Goal: Information Seeking & Learning: Learn about a topic

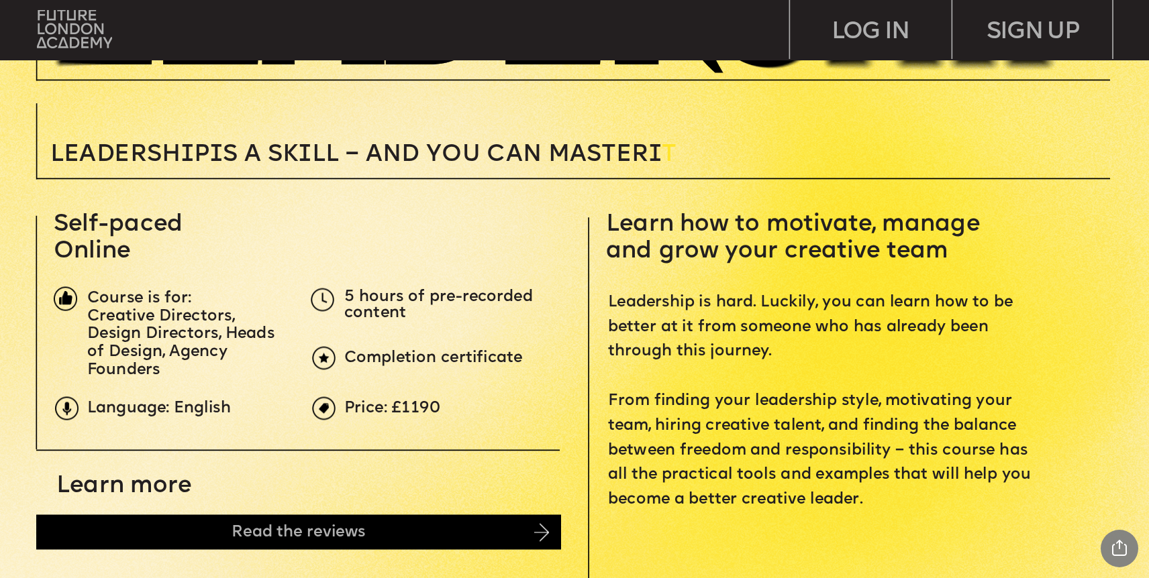
scroll to position [444, 0]
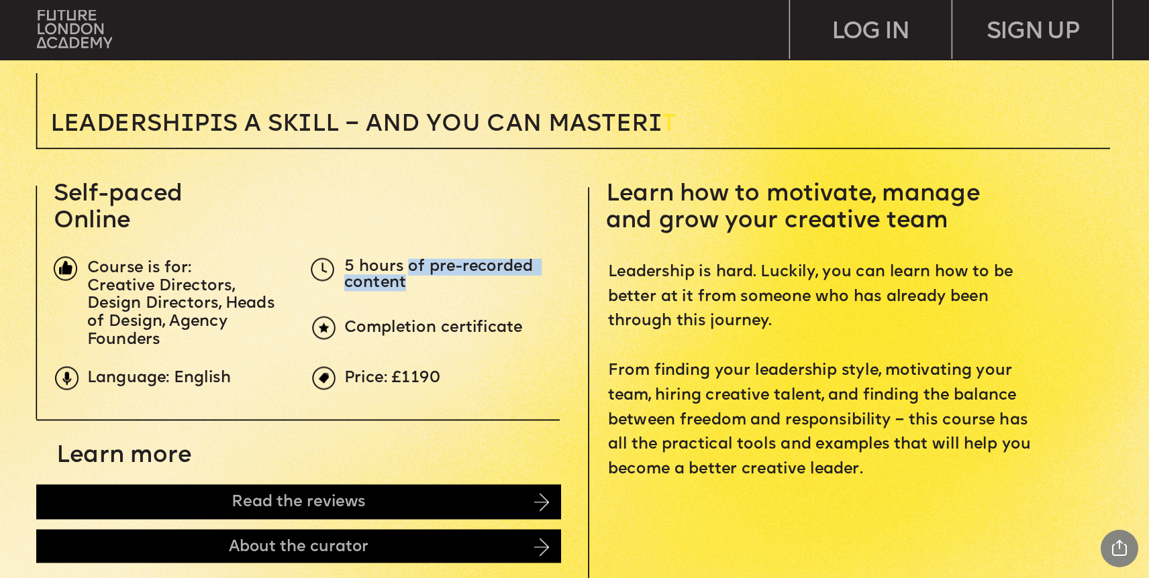
drag, startPoint x: 407, startPoint y: 268, endPoint x: 476, endPoint y: 287, distance: 71.6
click at [476, 287] on p "5 hours of pre-recorded content" at bounding box center [453, 276] width 219 height 32
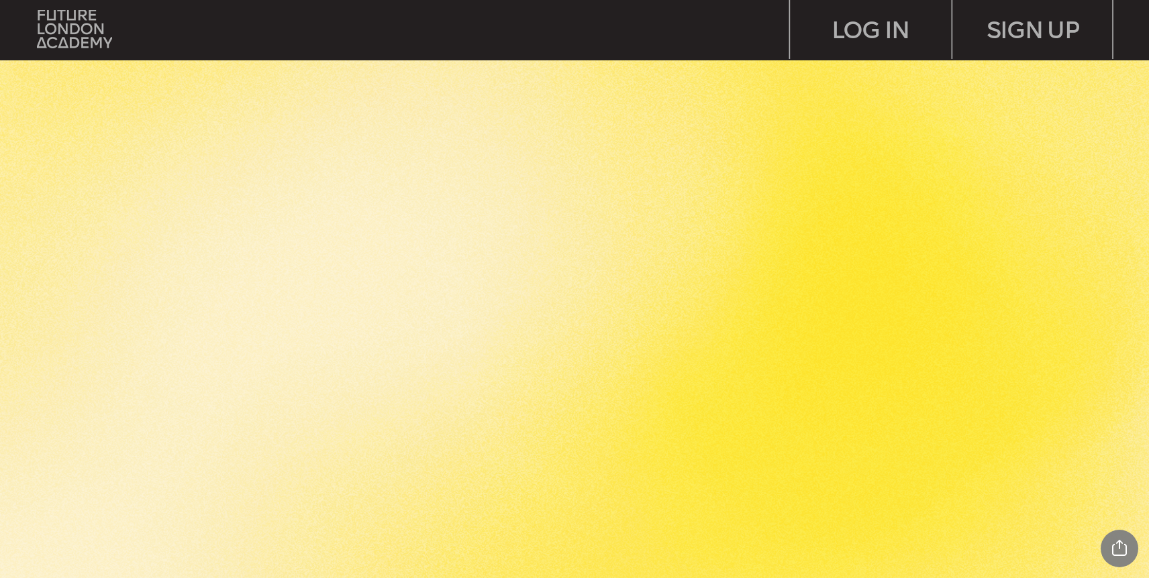
scroll to position [2786, 0]
click at [81, 22] on img at bounding box center [74, 29] width 75 height 38
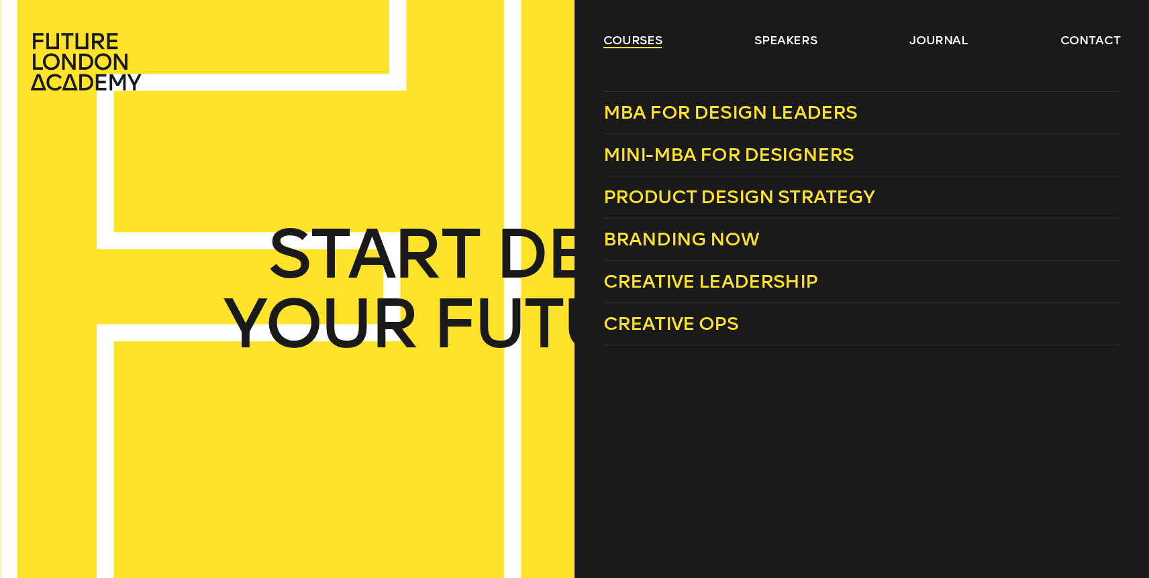
click at [642, 45] on link "courses" at bounding box center [632, 40] width 59 height 16
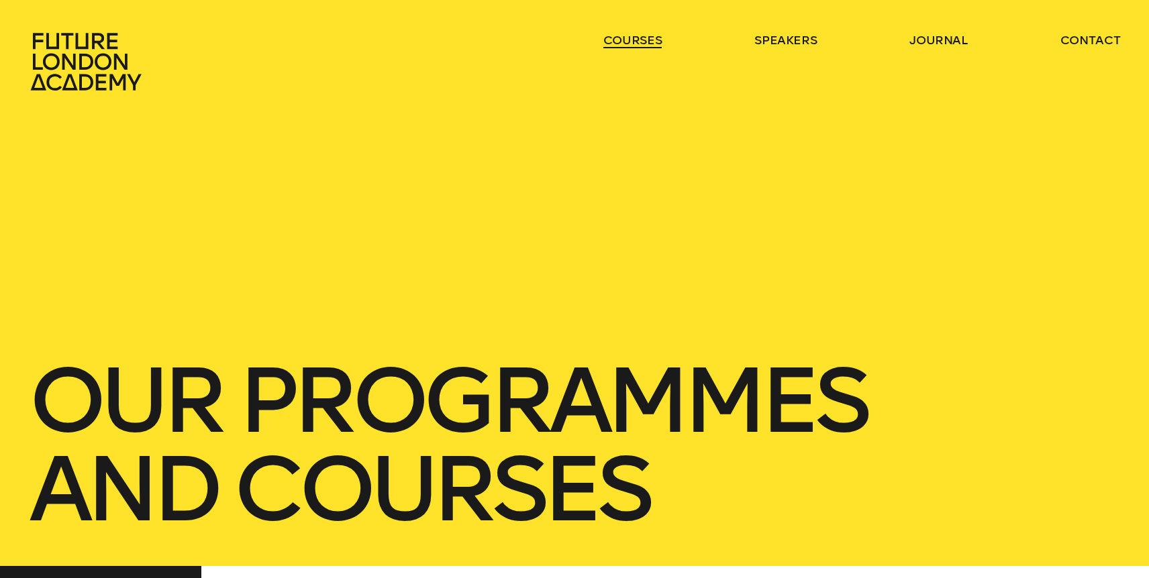
click at [644, 42] on link "courses" at bounding box center [632, 40] width 59 height 16
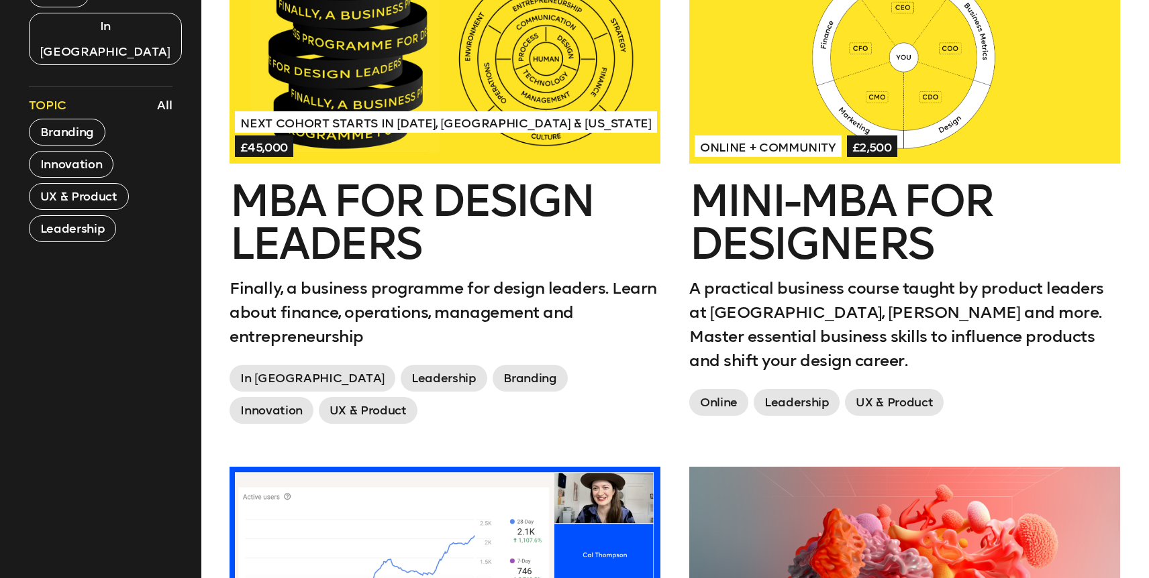
scroll to position [670, 0]
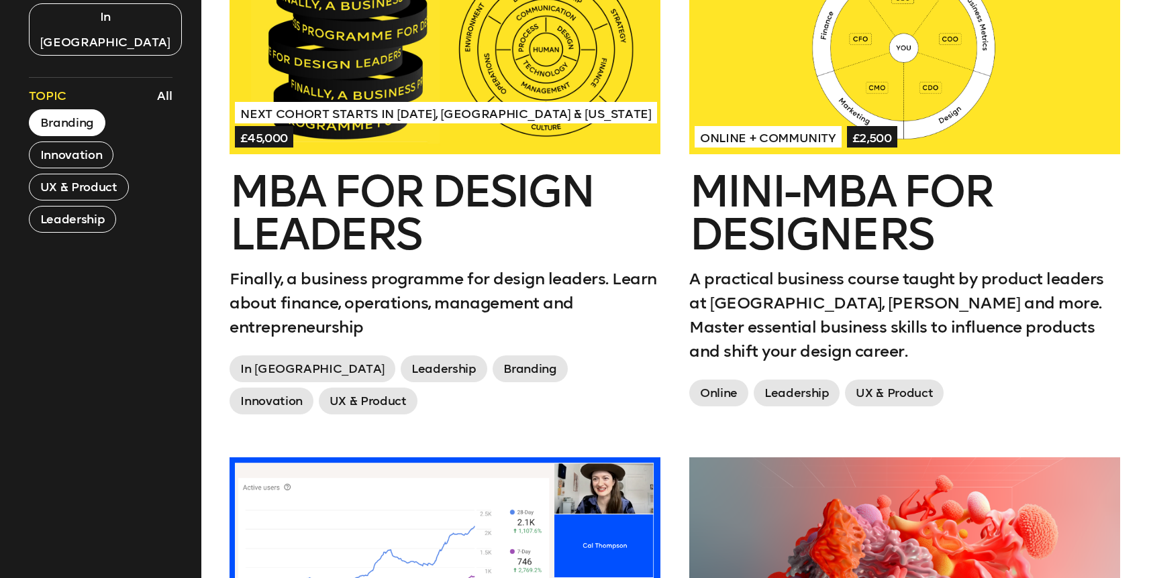
click at [88, 109] on button "Branding" at bounding box center [67, 122] width 76 height 27
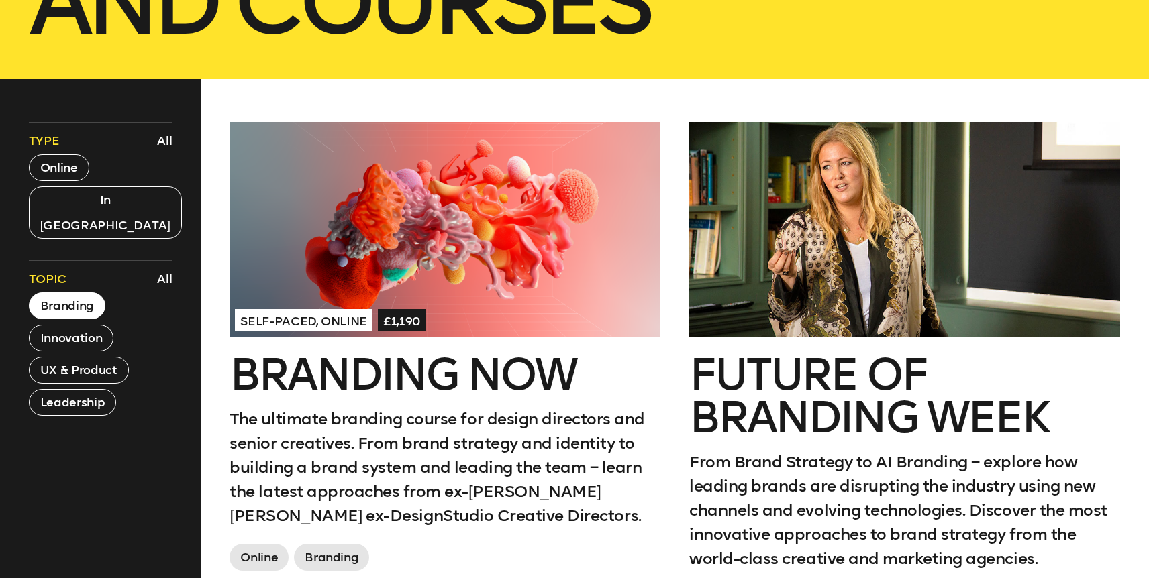
scroll to position [471, 0]
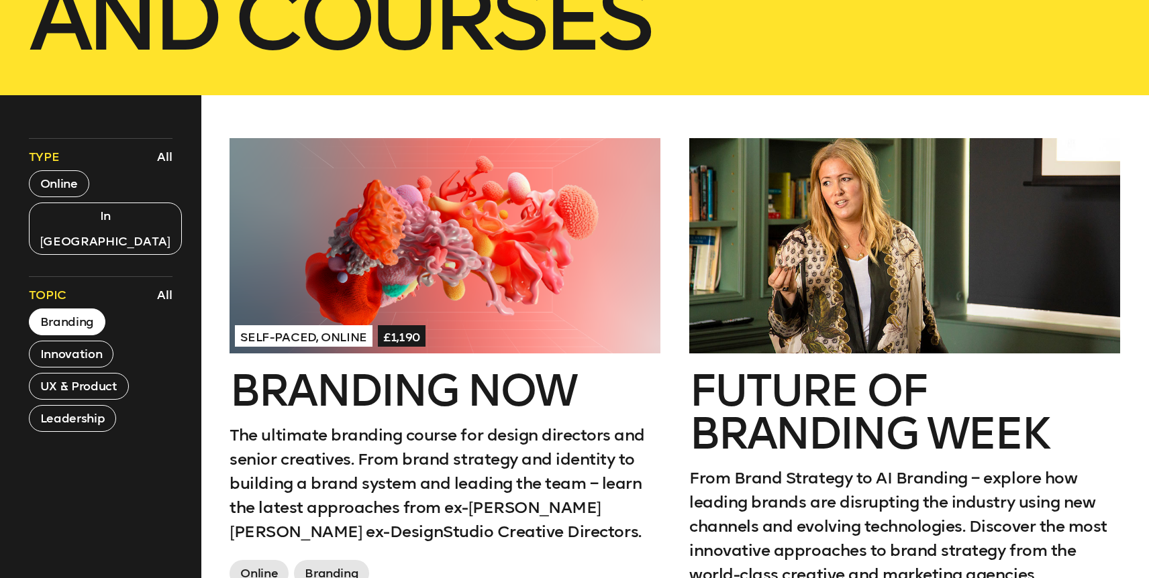
click at [835, 280] on div at bounding box center [904, 245] width 431 height 215
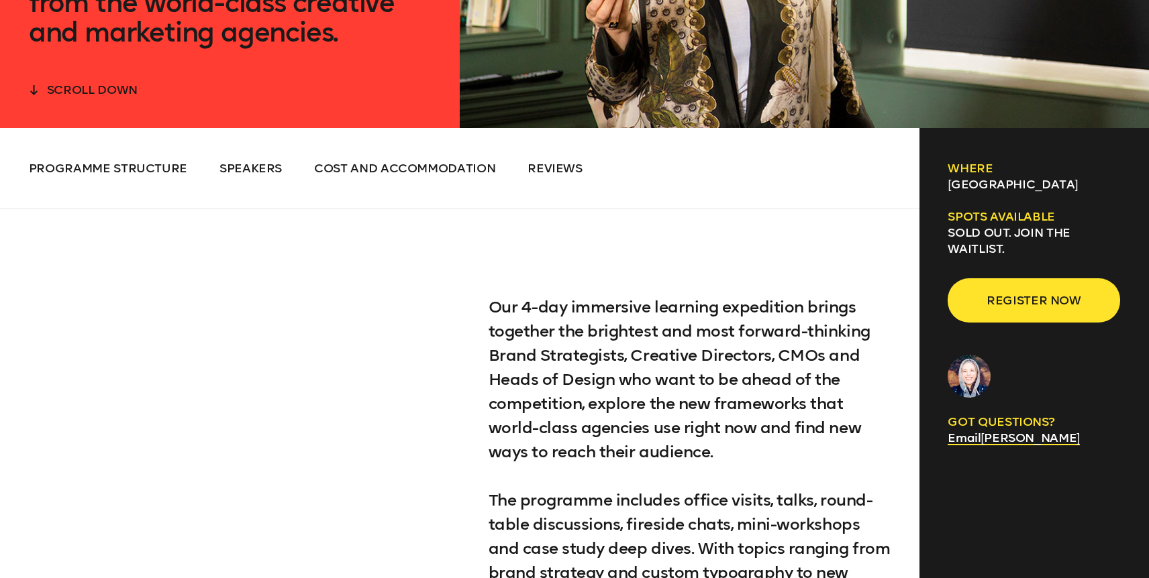
scroll to position [613, 0]
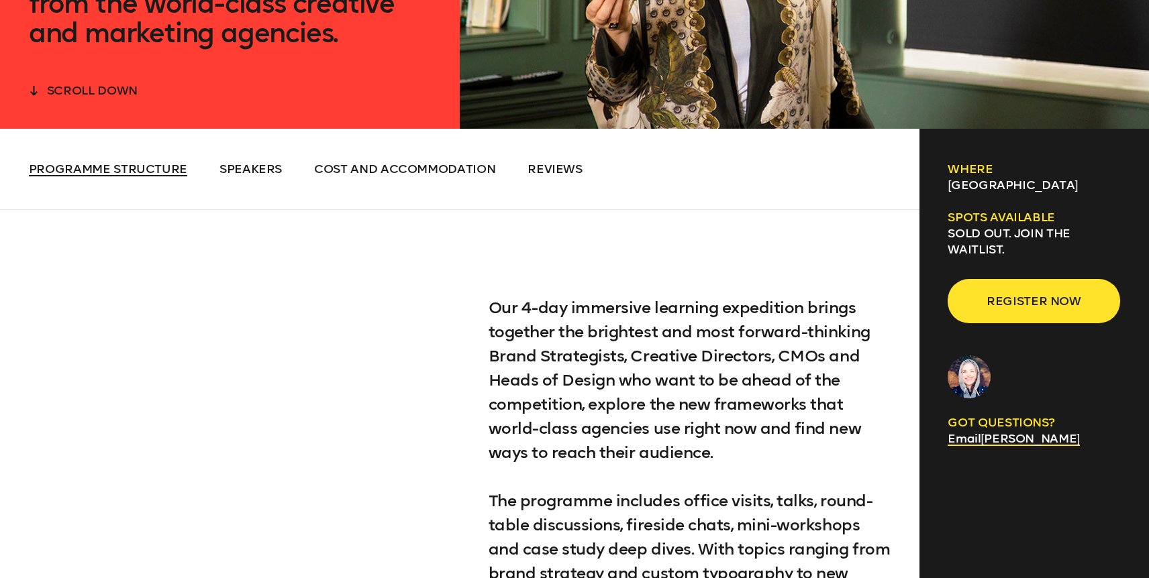
click at [100, 169] on span "Programme Structure" at bounding box center [108, 169] width 158 height 15
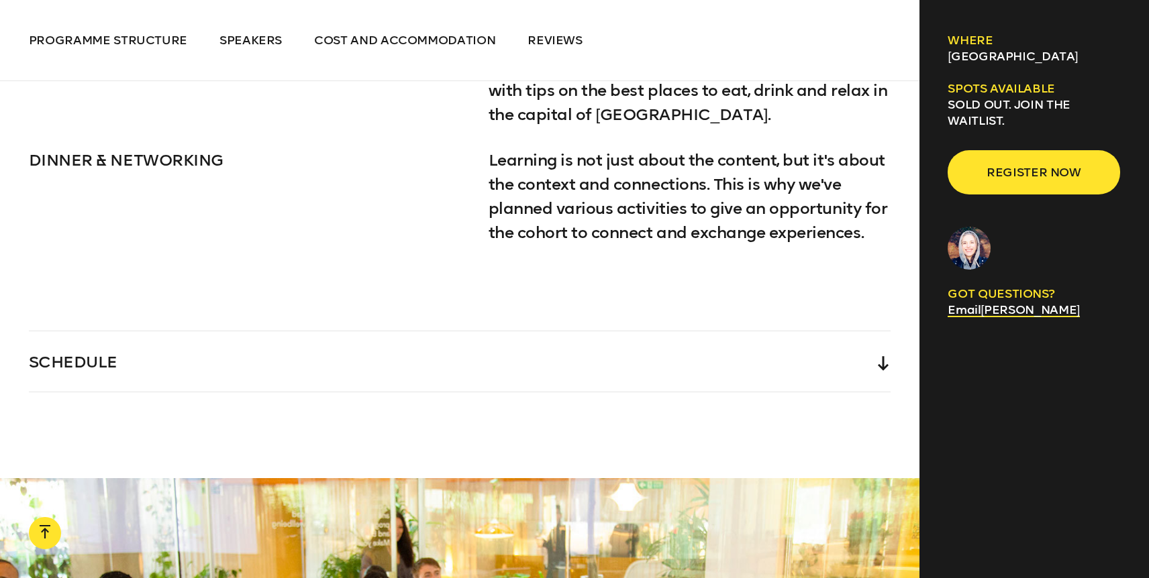
scroll to position [2204, 0]
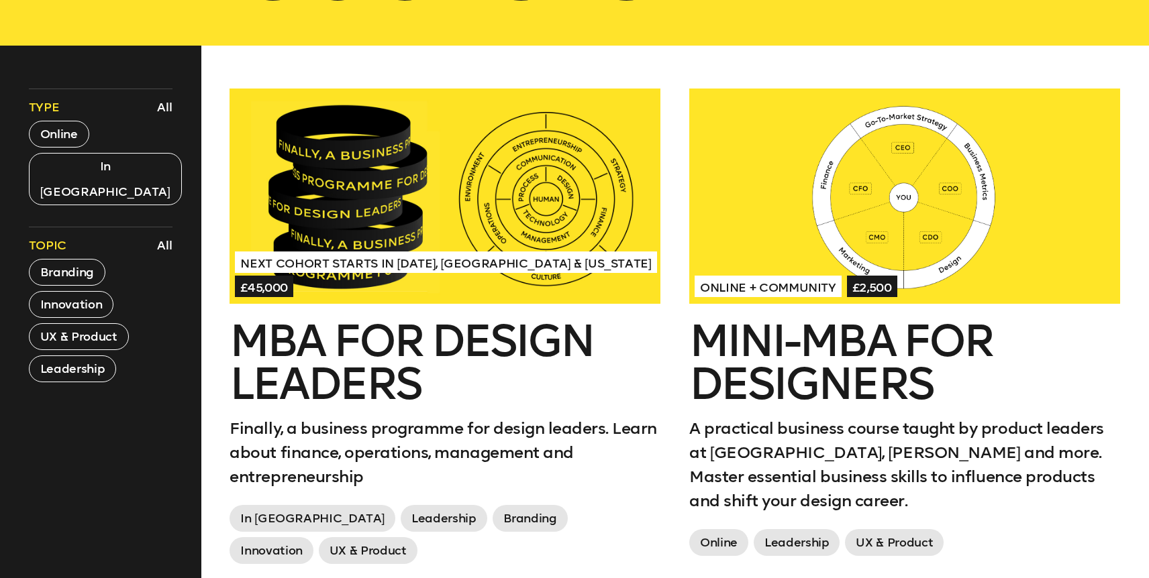
scroll to position [463, 0]
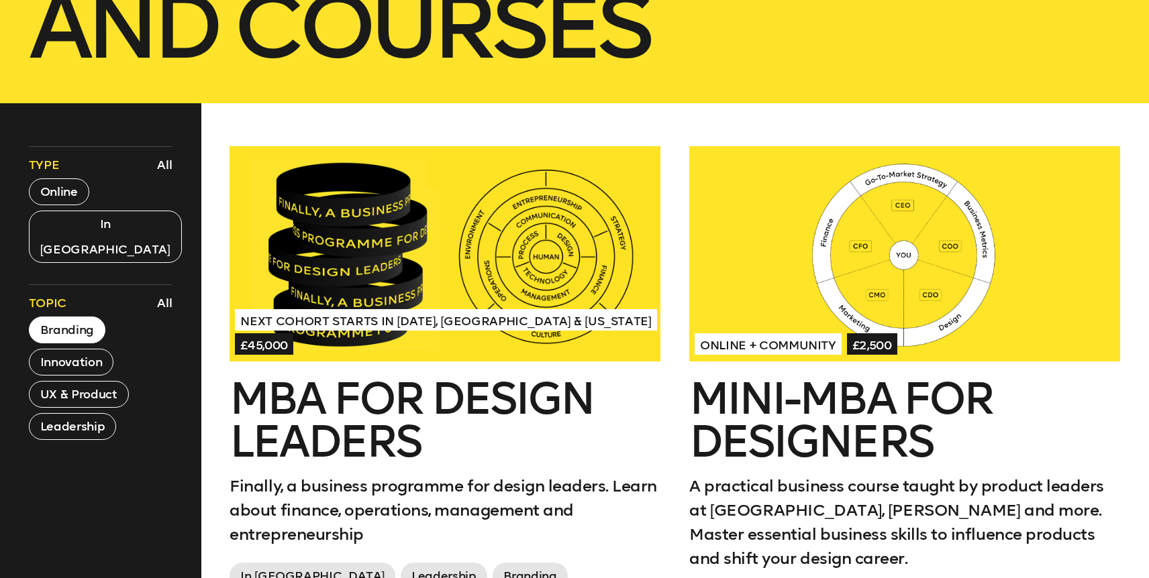
click at [69, 317] on button "Branding" at bounding box center [67, 330] width 76 height 27
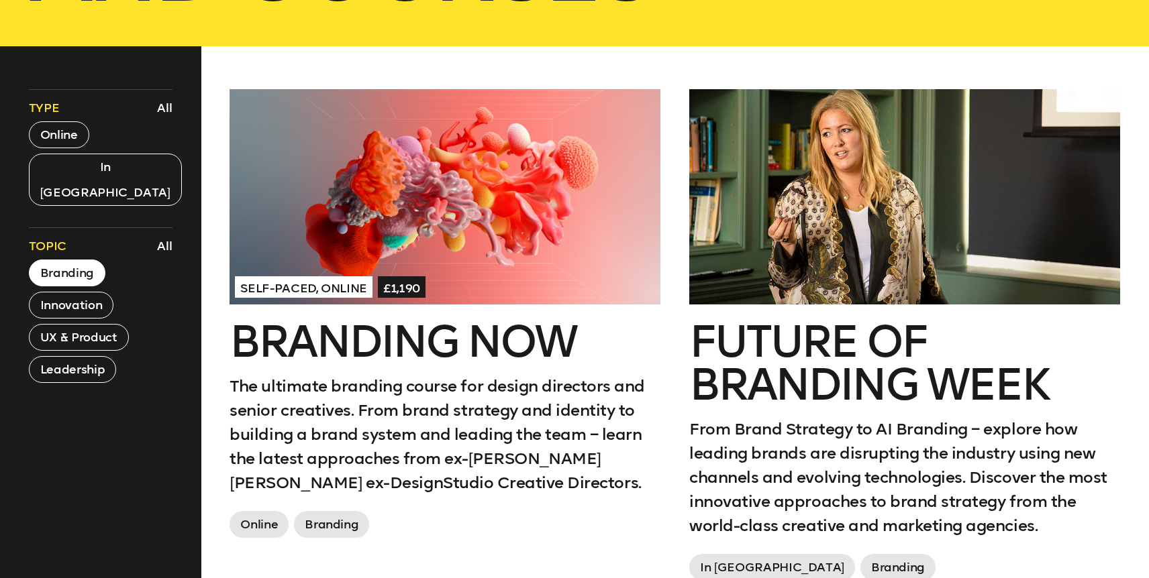
scroll to position [557, 0]
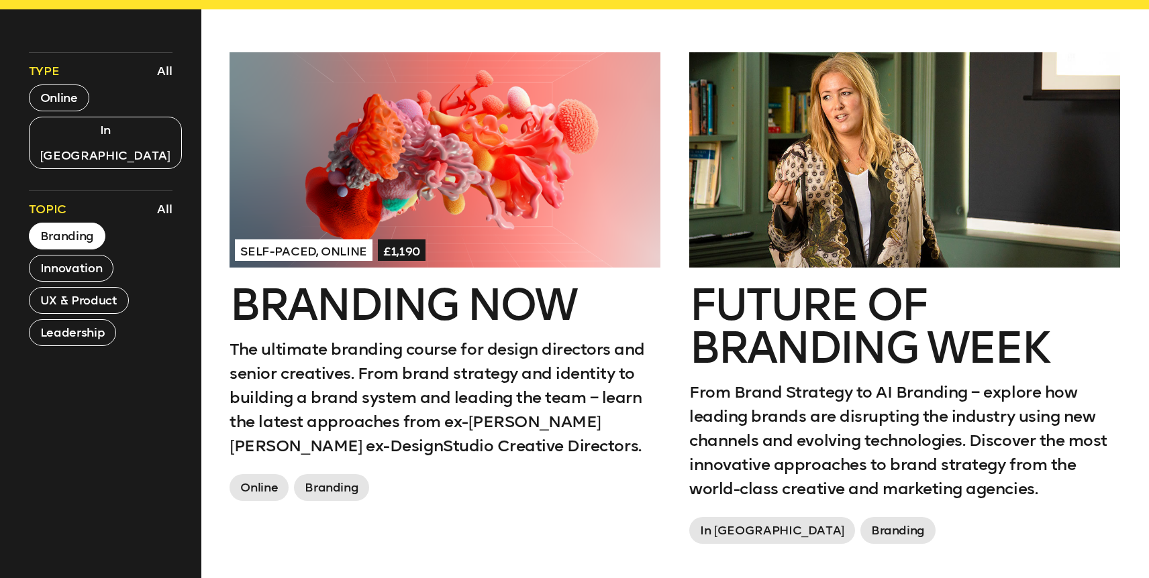
click at [514, 176] on div at bounding box center [444, 159] width 431 height 215
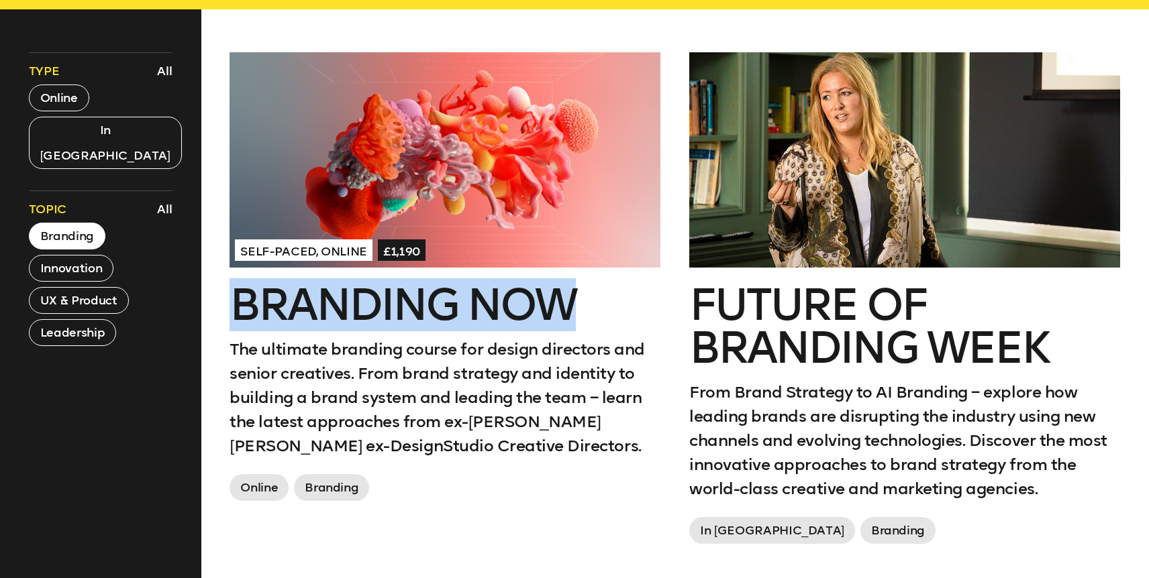
drag, startPoint x: 223, startPoint y: 299, endPoint x: 582, endPoint y: 301, distance: 359.7
click at [582, 301] on div "Self-paced, Online £1,190 Branding Now The ultimate branding course for design …" at bounding box center [445, 319] width 460 height 535
copy h2 "Branding Now"
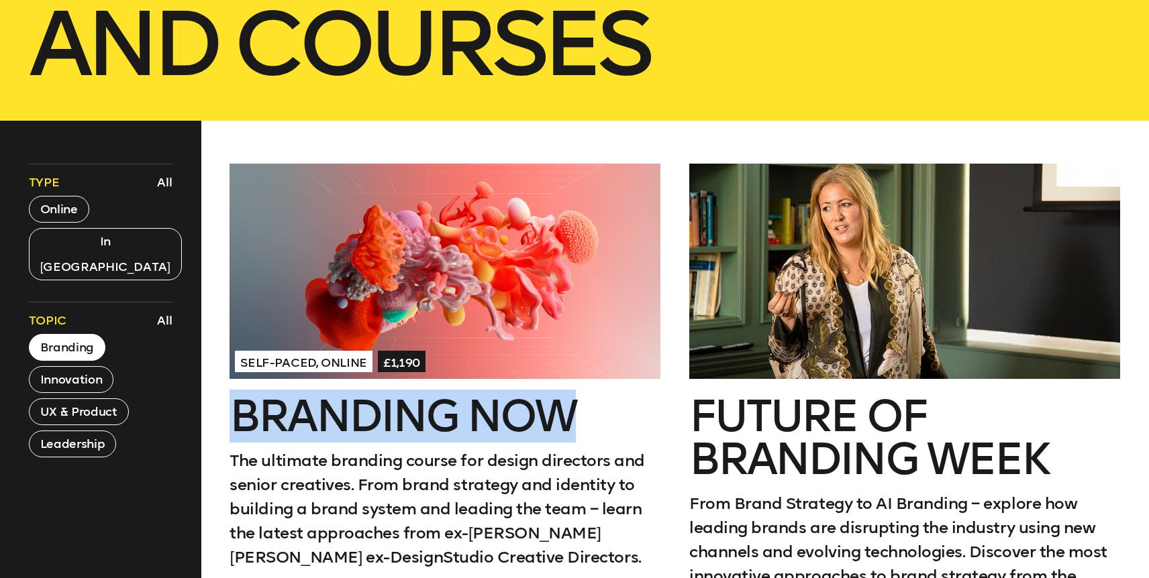
scroll to position [449, 0]
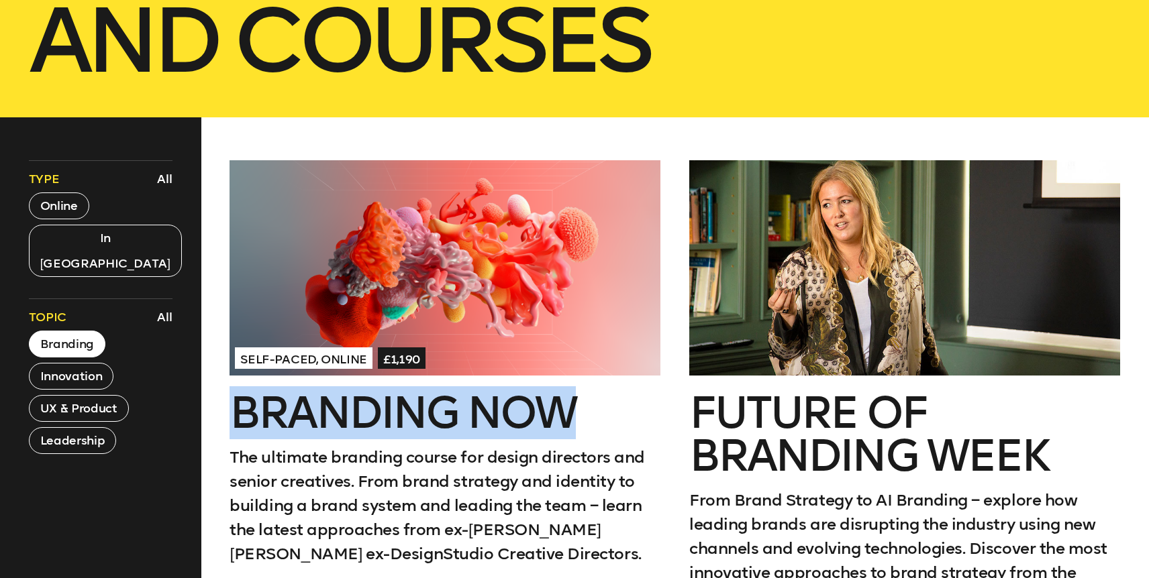
click at [846, 268] on div at bounding box center [904, 267] width 431 height 215
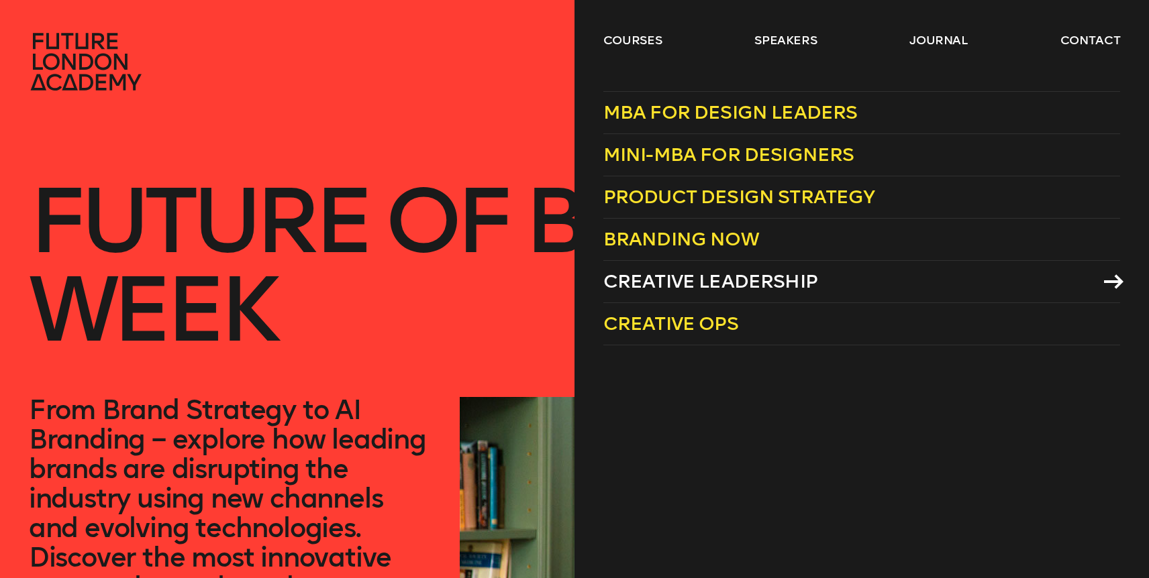
click at [701, 278] on span "Creative Leadership" at bounding box center [710, 281] width 214 height 22
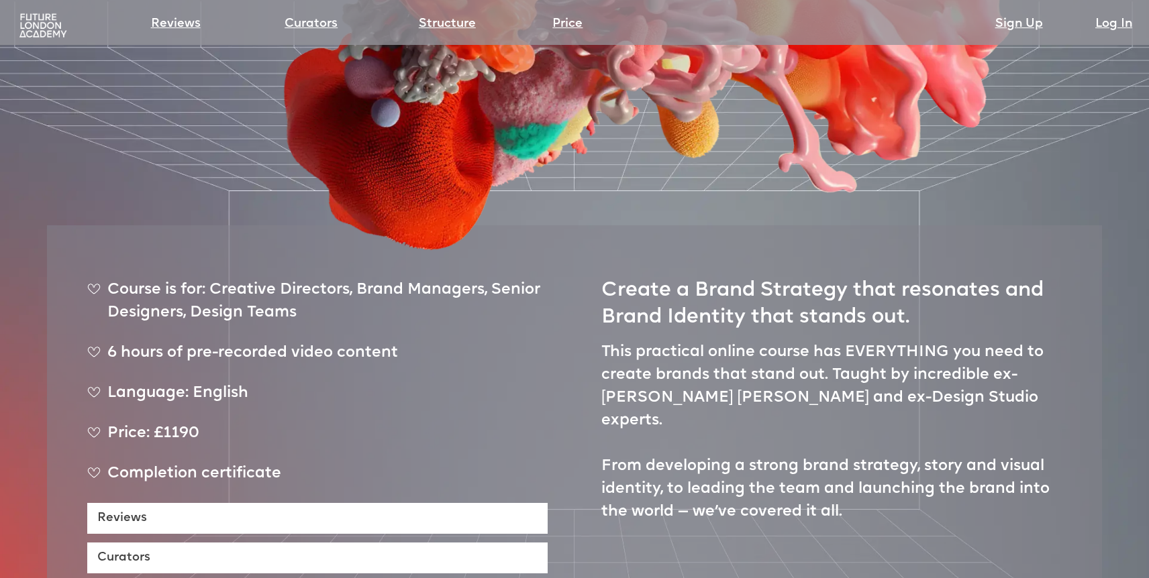
scroll to position [482, 0]
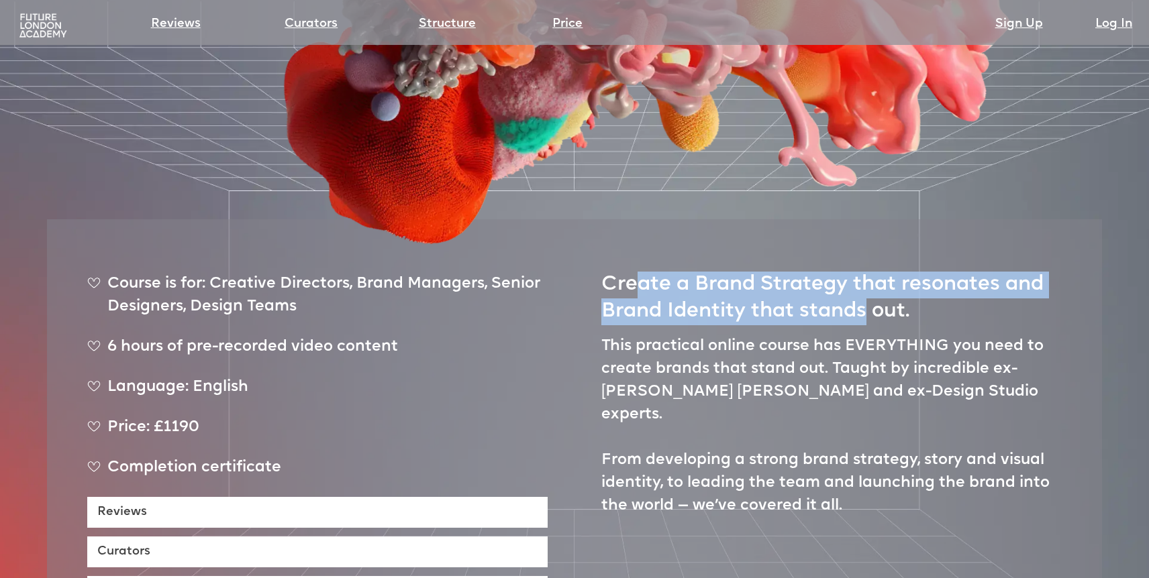
drag, startPoint x: 639, startPoint y: 231, endPoint x: 866, endPoint y: 260, distance: 228.7
click at [866, 260] on h2 "Create a Brand Strategy that resonates and Brand Identity that stands out." at bounding box center [831, 293] width 460 height 66
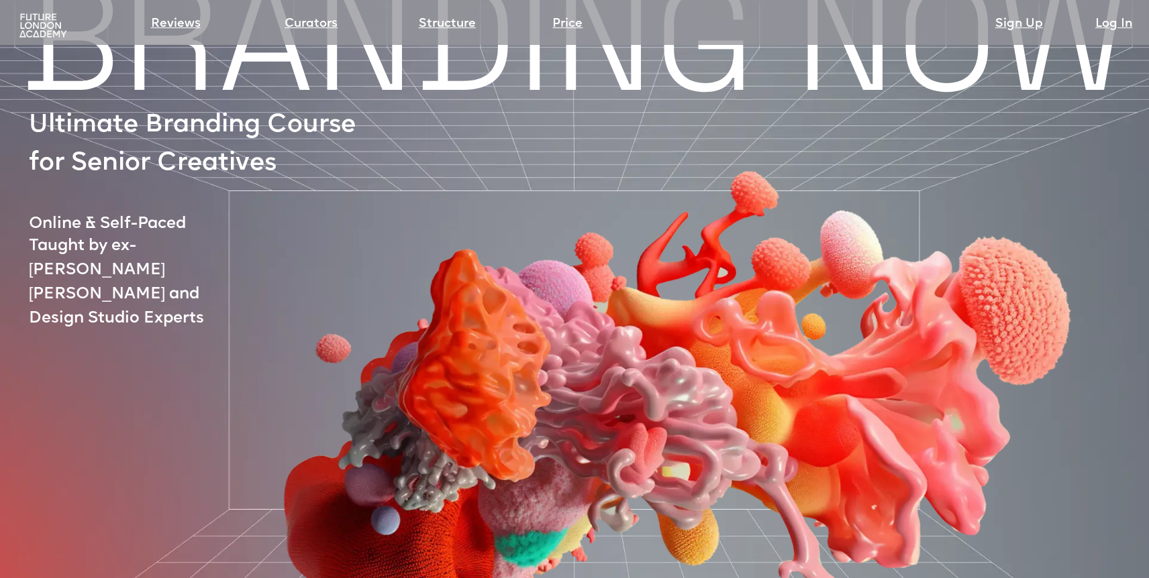
scroll to position [0, 0]
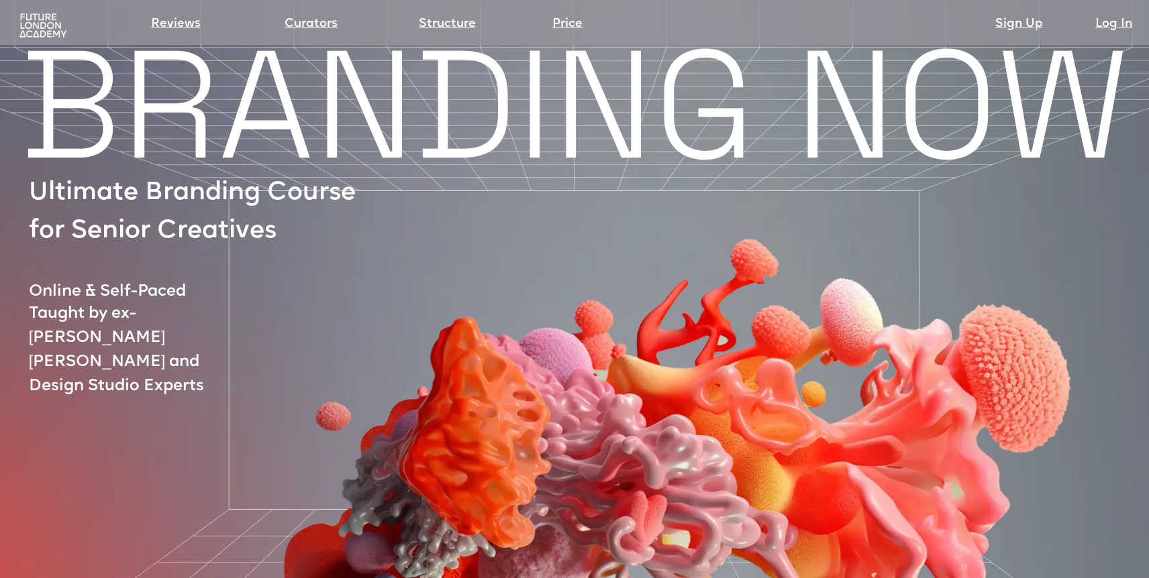
click at [321, 73] on h1 "BRANDING NOW" at bounding box center [574, 105] width 1149 height 99
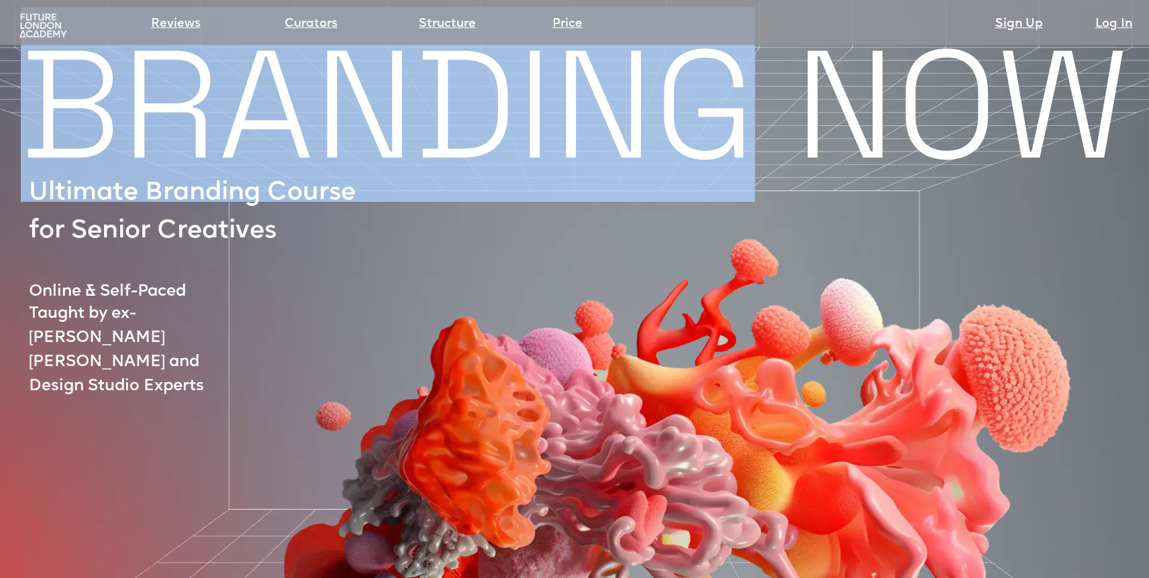
click at [321, 73] on h1 "BRANDING NOW" at bounding box center [574, 105] width 1149 height 99
click at [188, 26] on link "Reviews" at bounding box center [176, 24] width 50 height 19
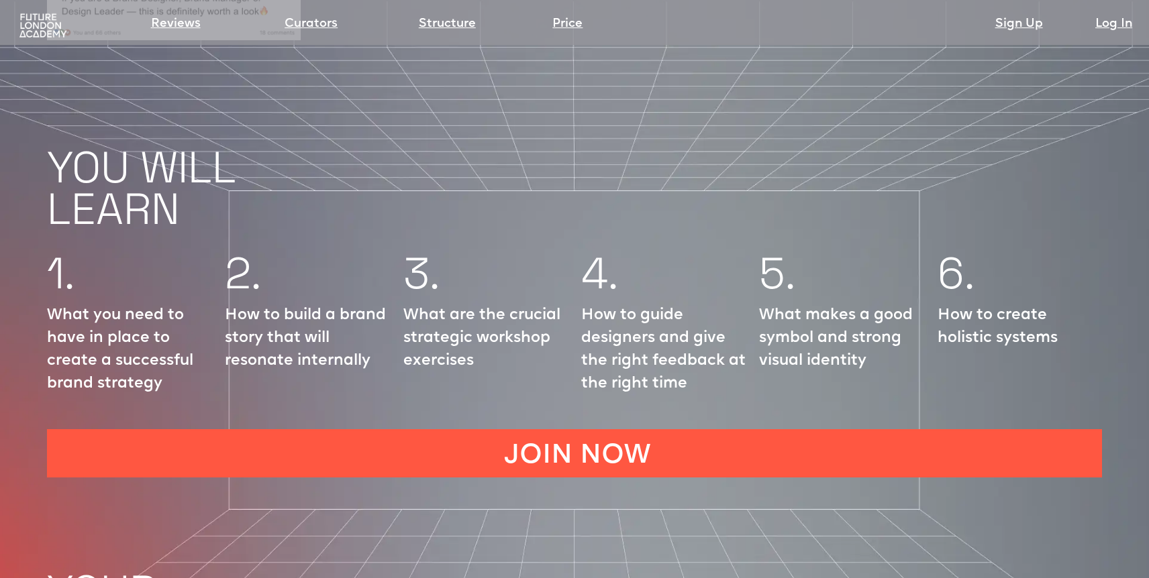
scroll to position [1727, 0]
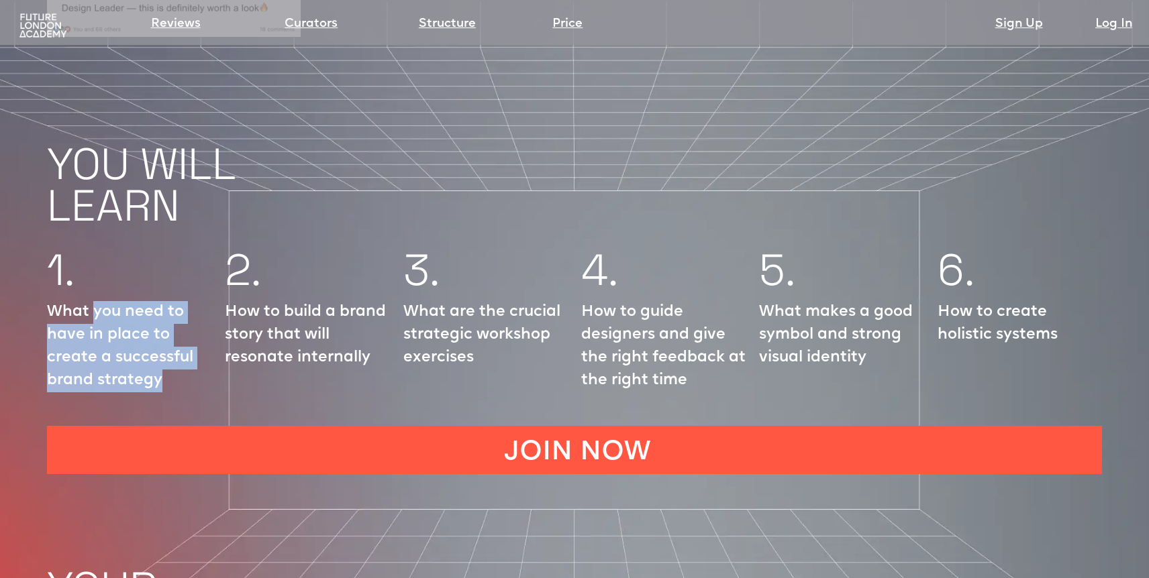
drag, startPoint x: 95, startPoint y: 264, endPoint x: 209, endPoint y: 338, distance: 135.3
click at [209, 338] on p "What you need to have in place to create a successful brand strategy" at bounding box center [129, 346] width 164 height 91
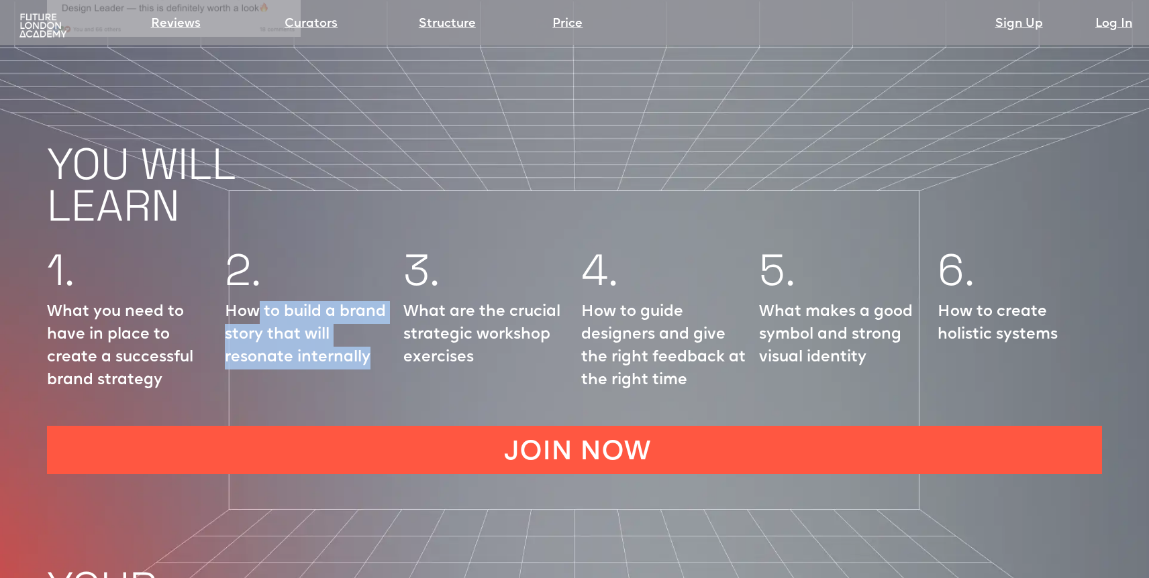
drag, startPoint x: 259, startPoint y: 268, endPoint x: 368, endPoint y: 322, distance: 121.2
click at [369, 321] on div "2. How to build a brand story that will resonate internally" at bounding box center [307, 324] width 164 height 149
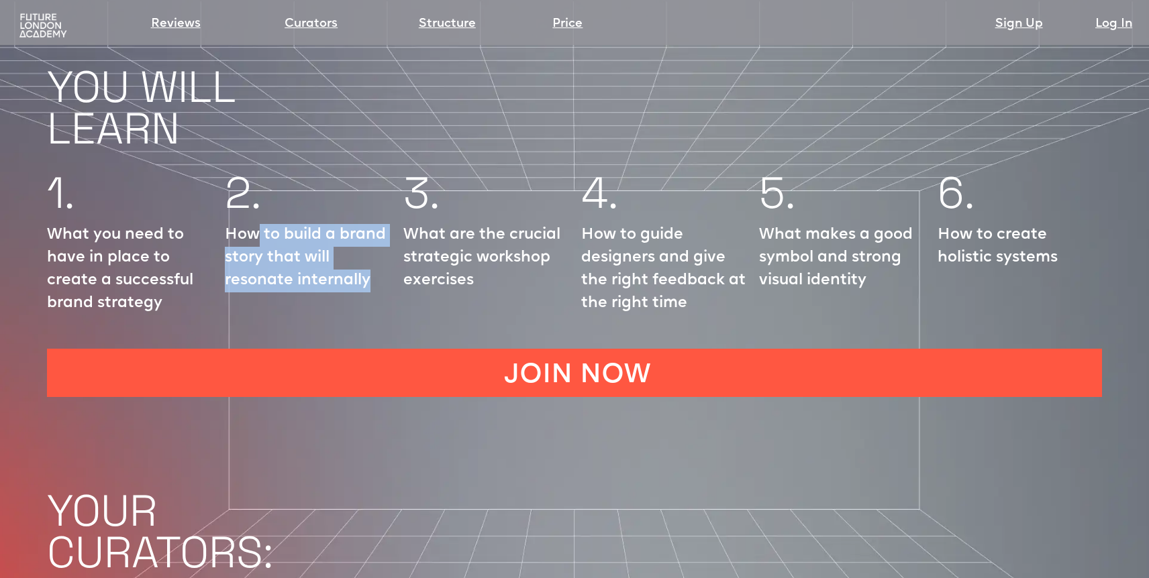
scroll to position [1817, 0]
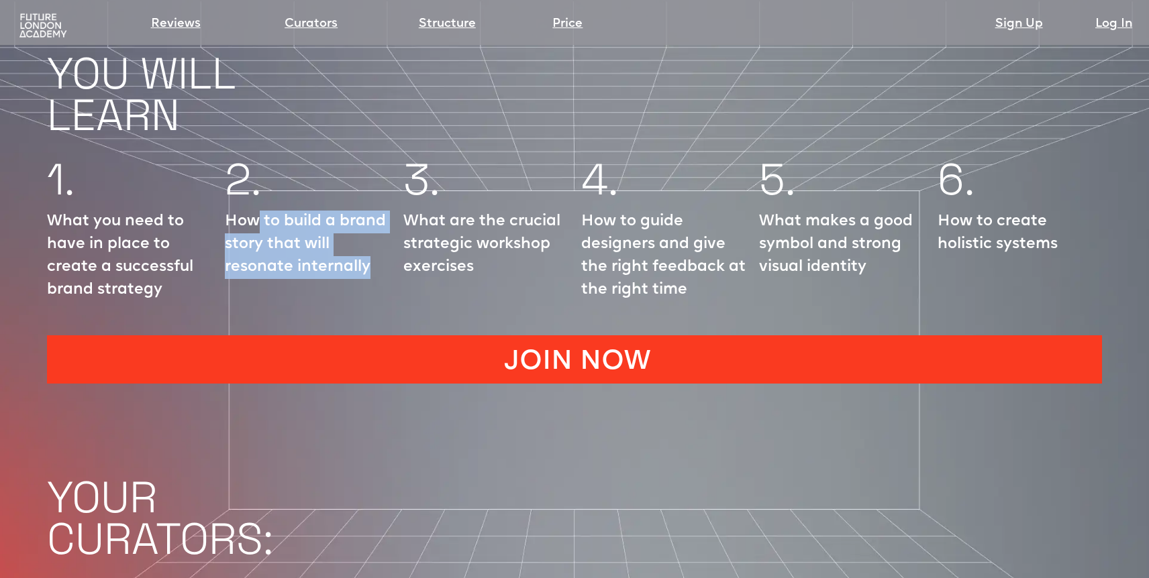
click at [582, 336] on link "JOIN NOW" at bounding box center [574, 360] width 1055 height 48
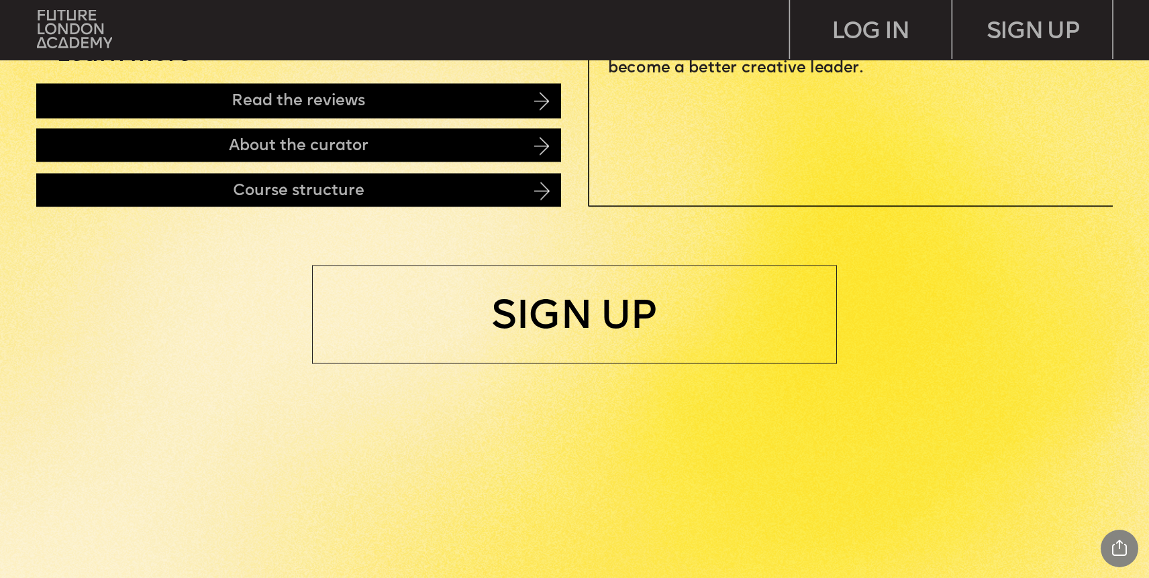
scroll to position [852, 0]
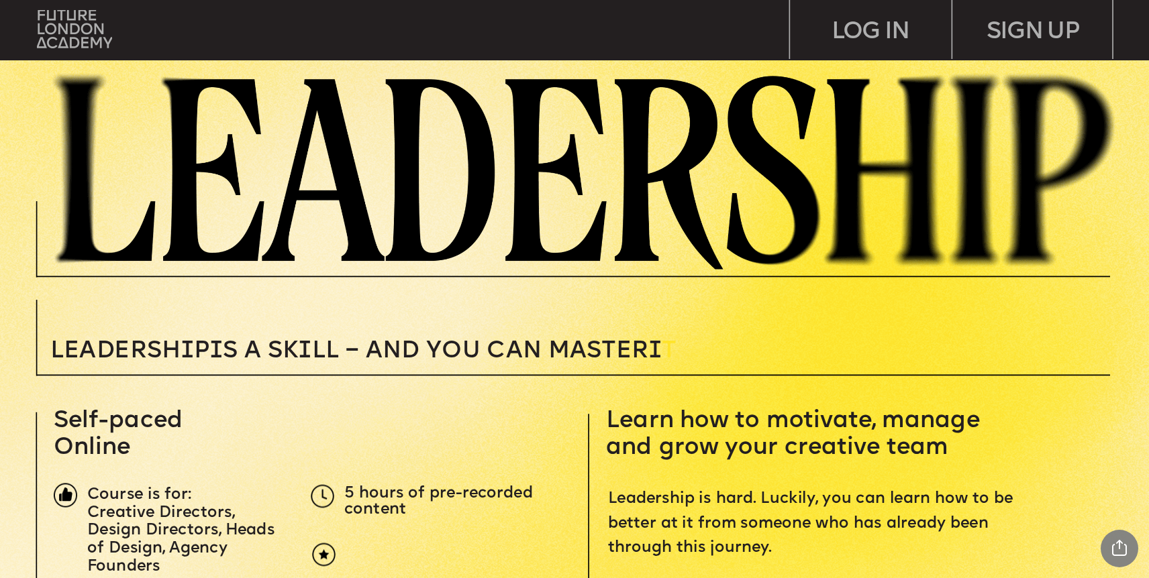
scroll to position [219, 0]
